Goal: Find specific page/section: Find specific page/section

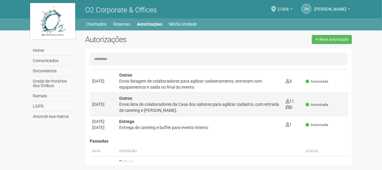
scroll to position [60, 0]
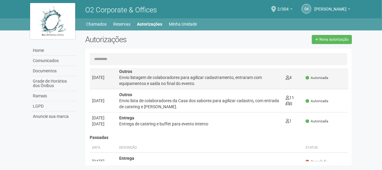
click at [173, 79] on div "Envio listagem de colaboradores para agilizar cadastramento, entraram com equip…" at bounding box center [200, 80] width 162 height 12
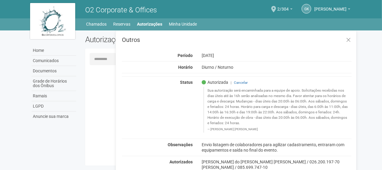
scroll to position [0, 0]
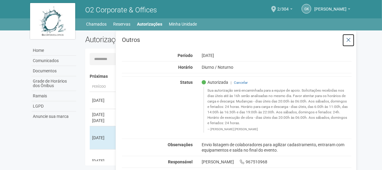
click at [346, 39] on icon at bounding box center [348, 40] width 5 height 6
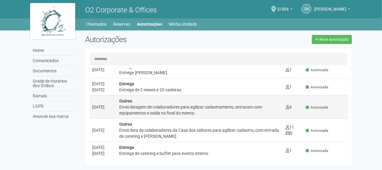
scroll to position [60, 0]
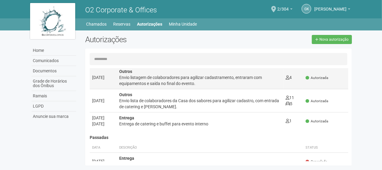
click at [144, 80] on div "Envio listagem de colaboradores para agilizar cadastramento, entraram com equip…" at bounding box center [200, 80] width 162 height 12
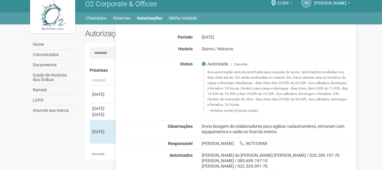
scroll to position [9, 0]
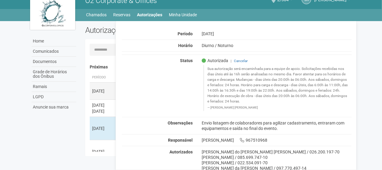
drag, startPoint x: 72, startPoint y: 128, endPoint x: 96, endPoint y: 92, distance: 43.2
click at [73, 123] on div "Home Comunicados Documentos Grade de Horários dos Ônibus Ramais LGPD Anuncie su…" at bounding box center [191, 90] width 331 height 138
drag, startPoint x: 371, startPoint y: 49, endPoint x: 286, endPoint y: 45, distance: 84.7
click at [370, 48] on body "Aguarde... O2 Corporate & Offices GK Gleice Kelly Gleice Kelly gleice.guimaraes…" at bounding box center [191, 76] width 382 height 170
click at [158, 14] on link "Autorizações" at bounding box center [149, 15] width 25 height 8
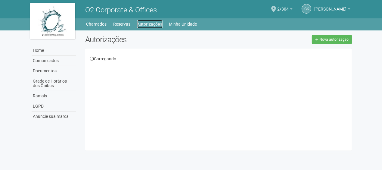
click at [159, 20] on link "Autorizações" at bounding box center [149, 24] width 25 height 8
